Goal: Navigation & Orientation: Find specific page/section

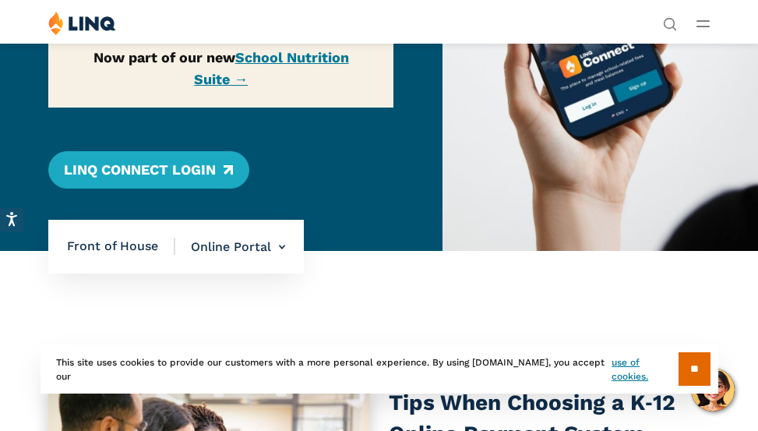
scroll to position [234, 0]
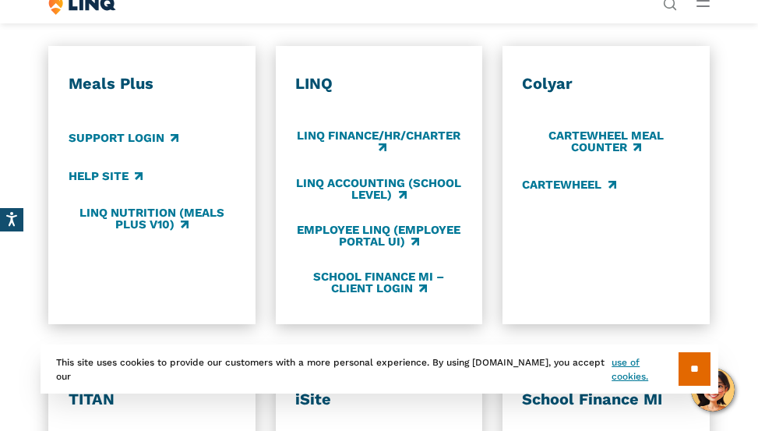
scroll to position [935, 0]
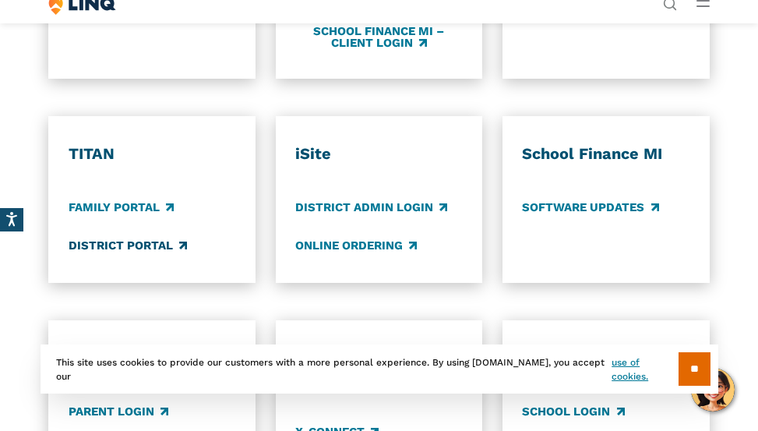
click at [145, 242] on link "District Portal" at bounding box center [128, 245] width 118 height 17
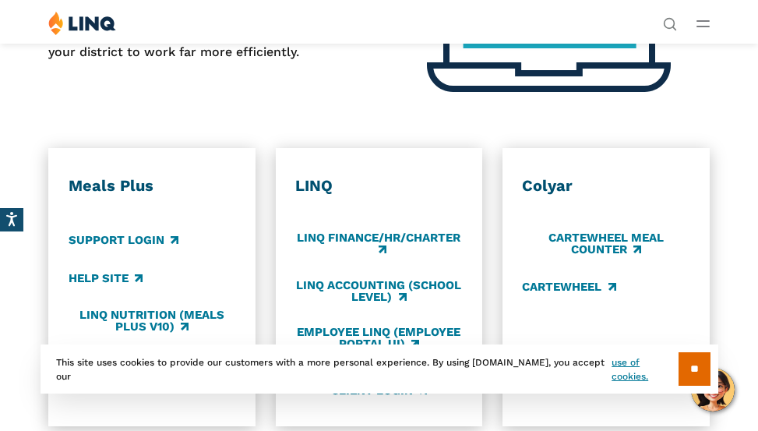
scroll to position [390, 0]
